Goal: Find specific page/section: Find specific page/section

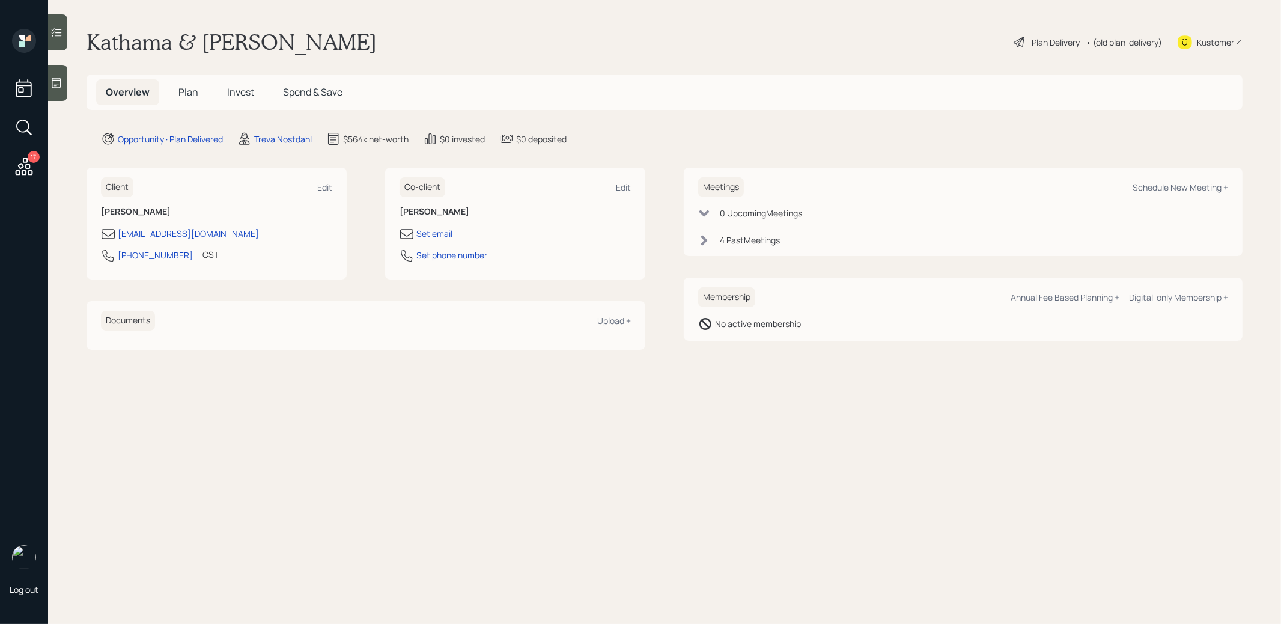
click at [706, 240] on icon at bounding box center [704, 240] width 7 height 10
